Goal: Task Accomplishment & Management: Complete application form

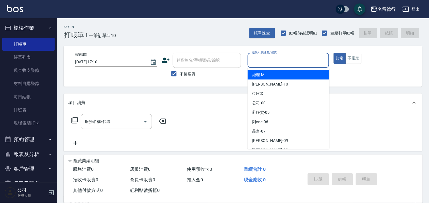
click at [264, 59] on input "服務人員姓名/編號" at bounding box center [288, 60] width 77 height 10
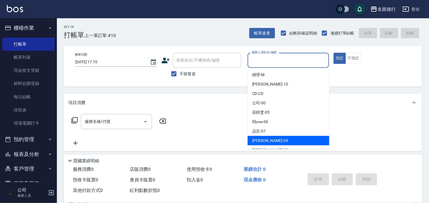
click at [262, 139] on span "[PERSON_NAME] -09" at bounding box center [270, 140] width 36 height 6
type input "[PERSON_NAME]-09"
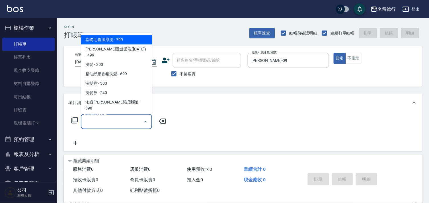
click at [98, 119] on input "服務名稱/代號" at bounding box center [111, 121] width 57 height 10
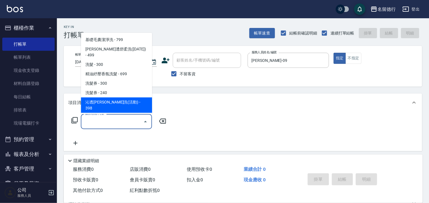
scroll to position [63, 0]
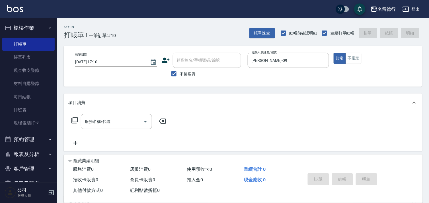
click at [197, 102] on div "項目消費" at bounding box center [239, 103] width 342 height 6
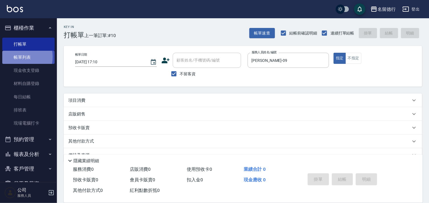
click at [17, 57] on link "帳單列表" at bounding box center [28, 57] width 52 height 13
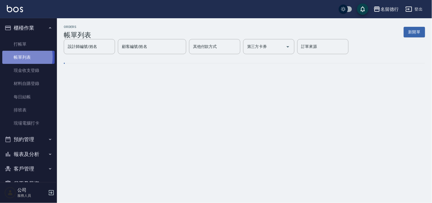
click at [17, 57] on link "帳單列表" at bounding box center [28, 57] width 52 height 13
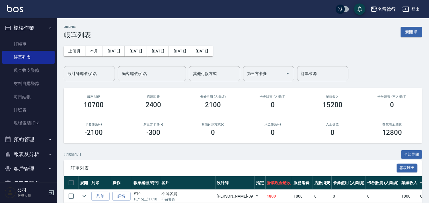
click at [89, 75] on input "設計師編號/姓名" at bounding box center [89, 74] width 46 height 10
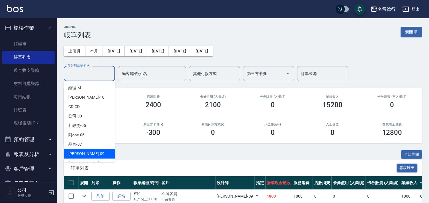
click at [77, 153] on span "[PERSON_NAME] -09" at bounding box center [86, 154] width 36 height 6
type input "[PERSON_NAME]-09"
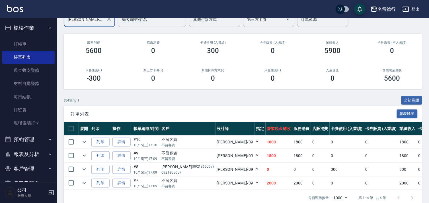
scroll to position [68, 0]
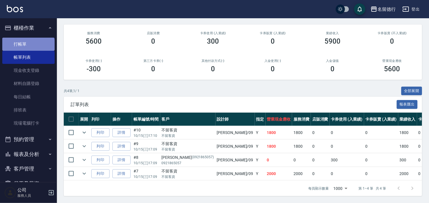
click at [28, 46] on link "打帳單" at bounding box center [28, 44] width 52 height 13
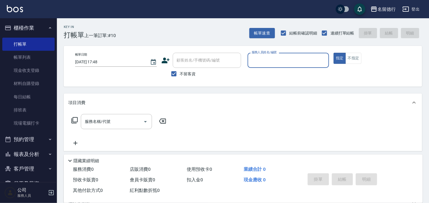
click at [260, 57] on input "服務人員姓名/編號" at bounding box center [288, 60] width 77 height 10
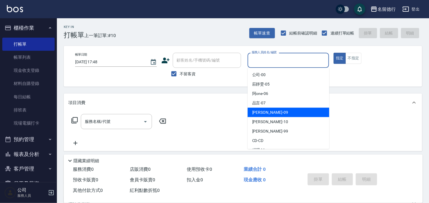
click at [257, 114] on span "[PERSON_NAME] -09" at bounding box center [270, 112] width 36 height 6
type input "[PERSON_NAME]-09"
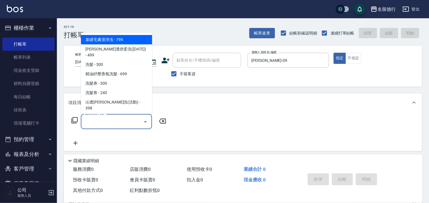
click at [116, 120] on input "服務名稱/代號" at bounding box center [111, 121] width 57 height 10
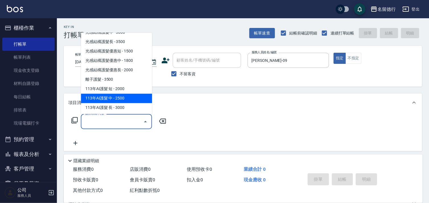
scroll to position [379, 0]
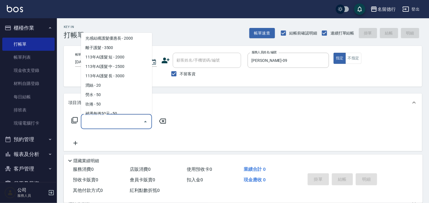
click at [96, 118] on span "單吹 - 170" at bounding box center [116, 122] width 71 height 9
type input "單吹(706)"
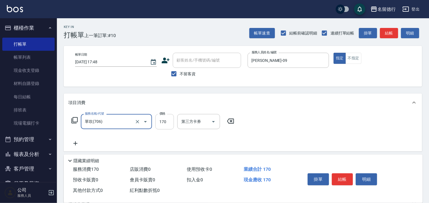
click at [165, 122] on input "170" at bounding box center [164, 121] width 18 height 15
type input "100"
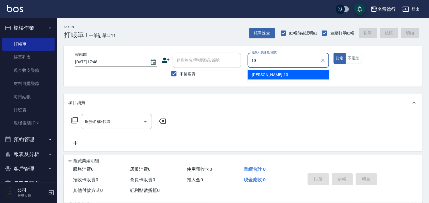
type input "婉如-10"
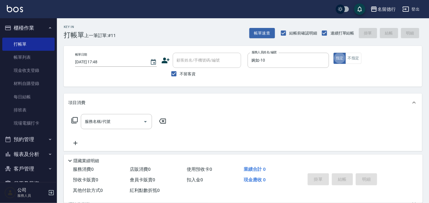
type button "true"
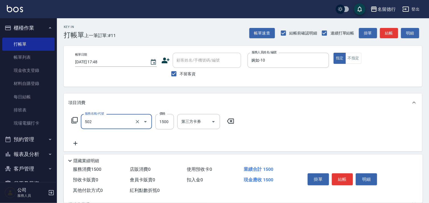
type input "染髮(502)"
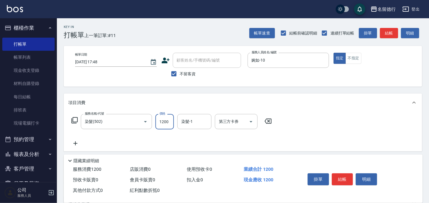
type input "1200"
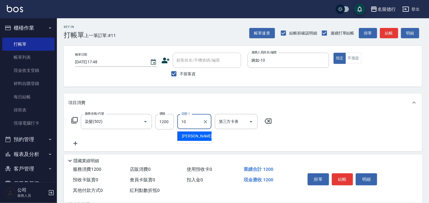
type input "婉如-10"
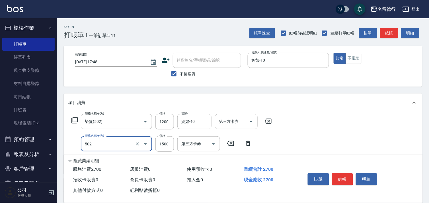
type input "染髮(502)"
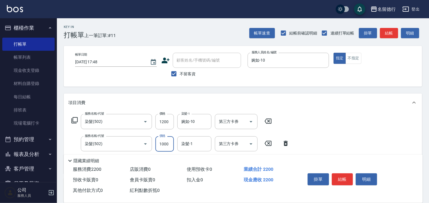
type input "1000"
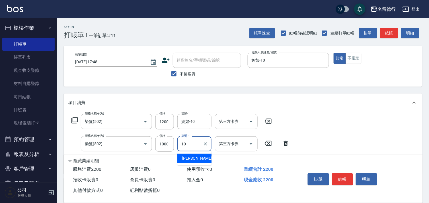
type input "婉如-10"
type input "染髮(502)"
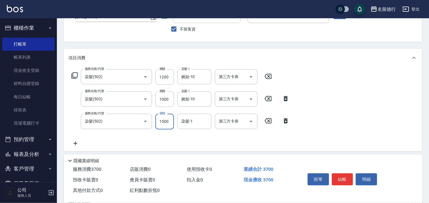
scroll to position [95, 0]
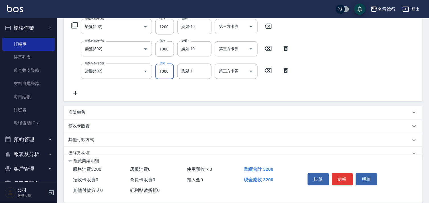
type input "1000"
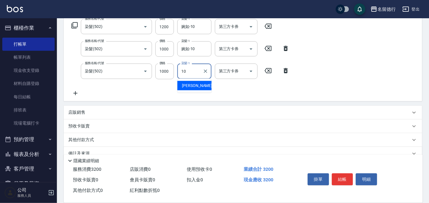
type input "婉如-10"
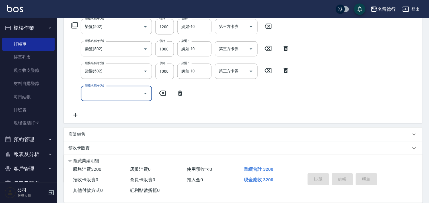
type input "[DATE] 17:51"
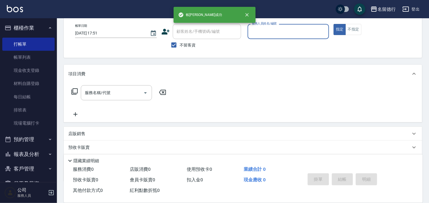
scroll to position [0, 0]
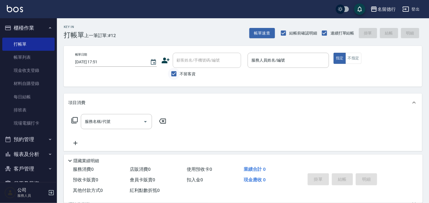
click at [172, 74] on input "不留客資" at bounding box center [174, 74] width 12 height 12
checkbox input "false"
click at [181, 64] on input "顧客姓名/手機號碼/編號" at bounding box center [202, 60] width 55 height 10
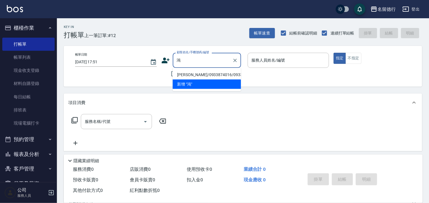
click at [186, 79] on li "[PERSON_NAME]/0933874016/0933874016" at bounding box center [207, 74] width 68 height 9
type input "[PERSON_NAME]/0933874016/0933874016"
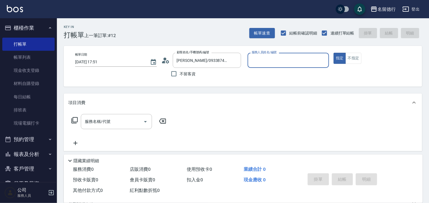
type input "婉如-10"
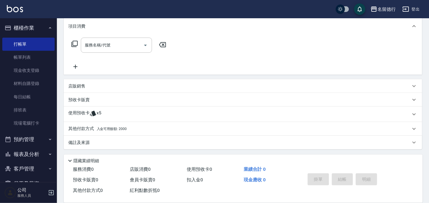
click at [86, 115] on p "使用預收卡" at bounding box center [78, 114] width 21 height 9
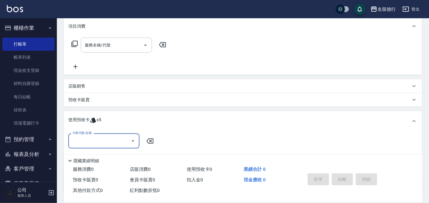
scroll to position [0, 0]
click at [89, 145] on input "卡券代號/名稱" at bounding box center [99, 141] width 57 height 10
click at [95, 157] on div "113染髮10次預收 剩餘5張" at bounding box center [103, 155] width 71 height 9
type input "113染髮10次預收"
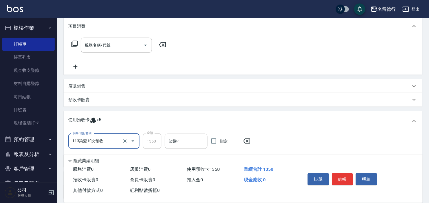
click at [180, 141] on div "染髮-1 染髮-1" at bounding box center [186, 140] width 43 height 15
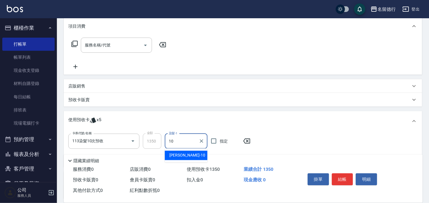
type input "婉如-10"
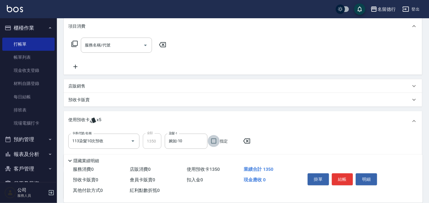
click at [216, 141] on input "指定" at bounding box center [214, 141] width 12 height 12
checkbox input "true"
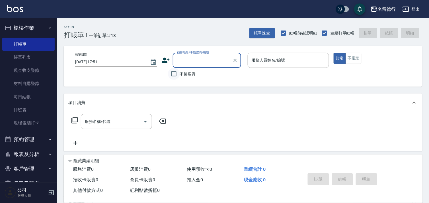
click at [174, 73] on input "不留客資" at bounding box center [174, 74] width 12 height 12
checkbox input "true"
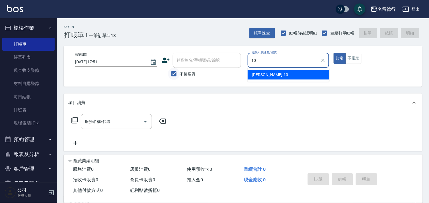
type input "婉如-10"
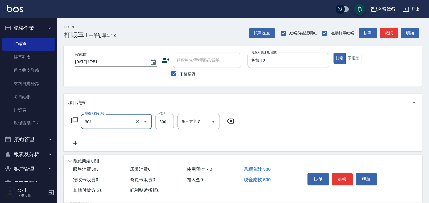
type input "剪髮(301)"
